Goal: Task Accomplishment & Management: Manage account settings

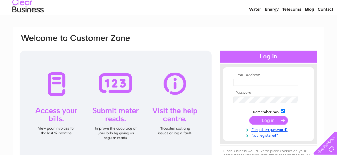
scroll to position [50, 0]
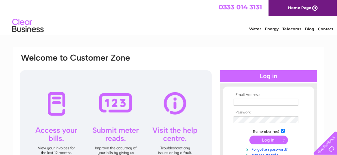
click at [250, 100] on input "text" at bounding box center [266, 102] width 65 height 7
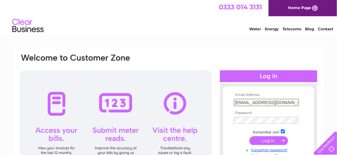
type input "jhgmill@aol.com"
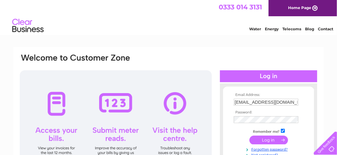
click at [268, 140] on input "submit" at bounding box center [268, 140] width 39 height 9
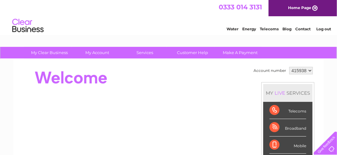
click at [283, 110] on div "Telecoms" at bounding box center [287, 110] width 37 height 17
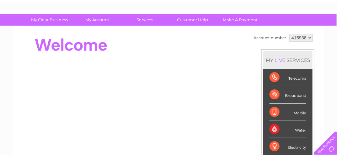
scroll to position [25, 0]
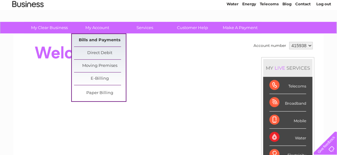
click at [110, 39] on link "Bills and Payments" at bounding box center [100, 40] width 52 height 13
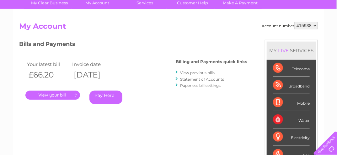
scroll to position [50, 0]
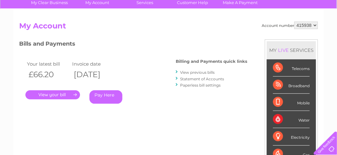
click at [194, 71] on link "View previous bills" at bounding box center [197, 72] width 34 height 5
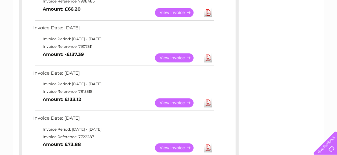
scroll to position [176, 0]
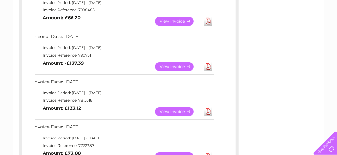
click at [181, 67] on link "View" at bounding box center [178, 66] width 46 height 9
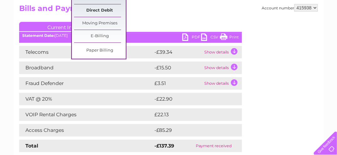
scroll to position [100, 0]
